Goal: Go to known website: Access a specific website the user already knows

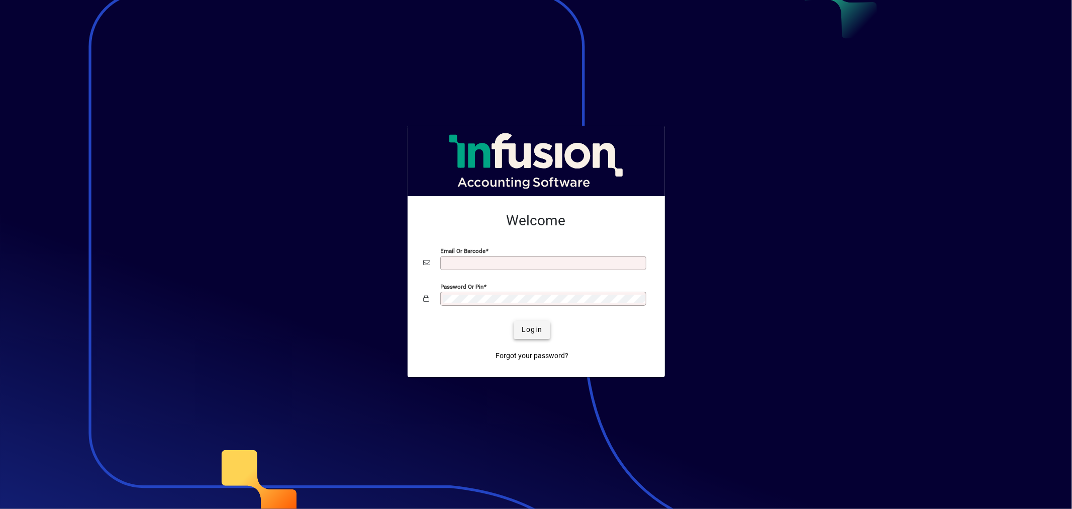
type input "**********"
click at [542, 332] on span "Login" at bounding box center [532, 329] width 21 height 11
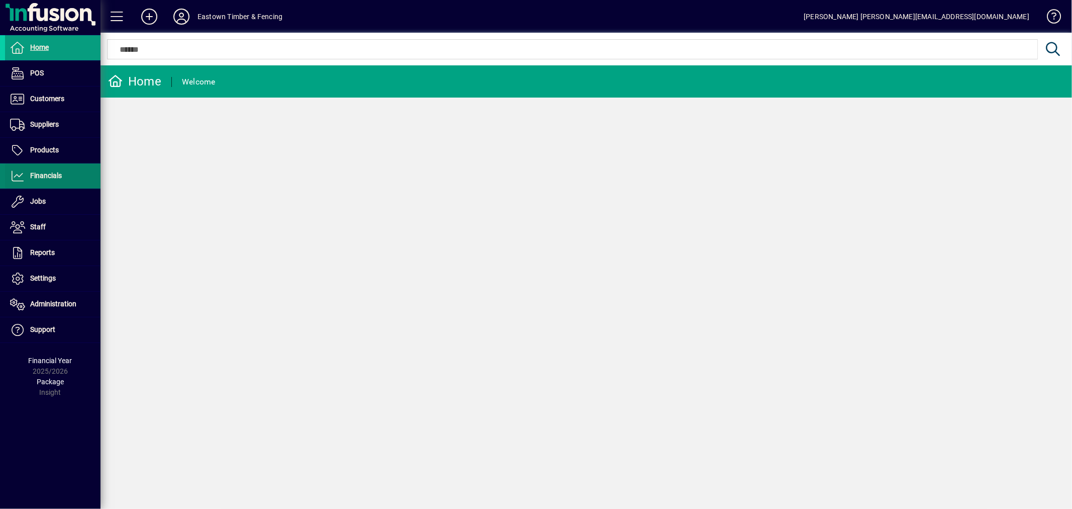
click at [65, 181] on span at bounding box center [53, 176] width 96 height 24
